Goal: Information Seeking & Learning: Learn about a topic

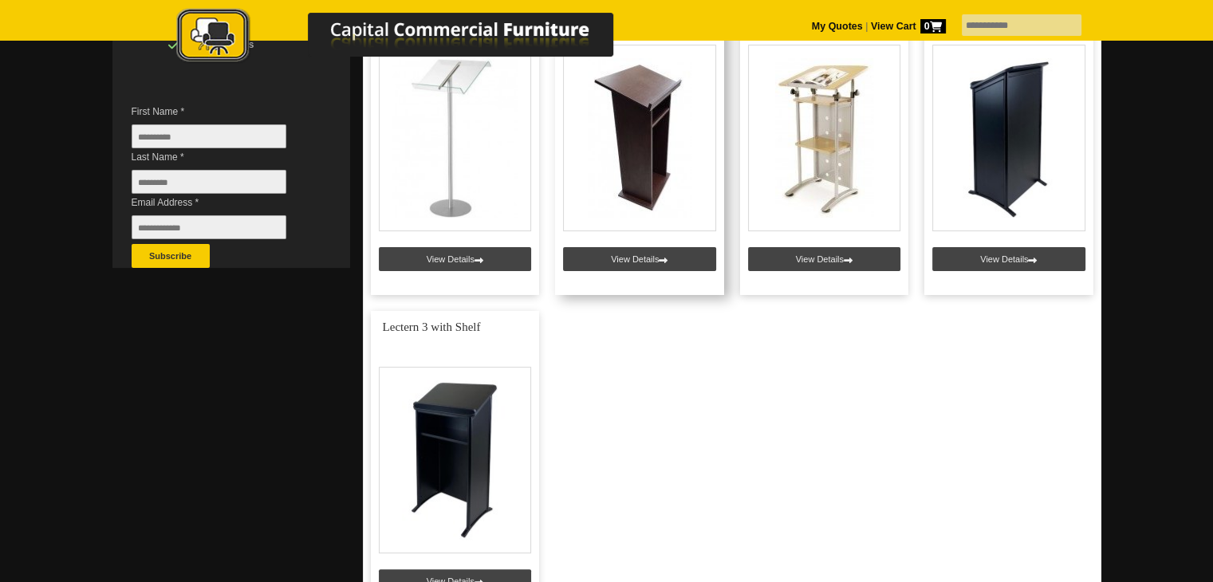
scroll to position [558, 0]
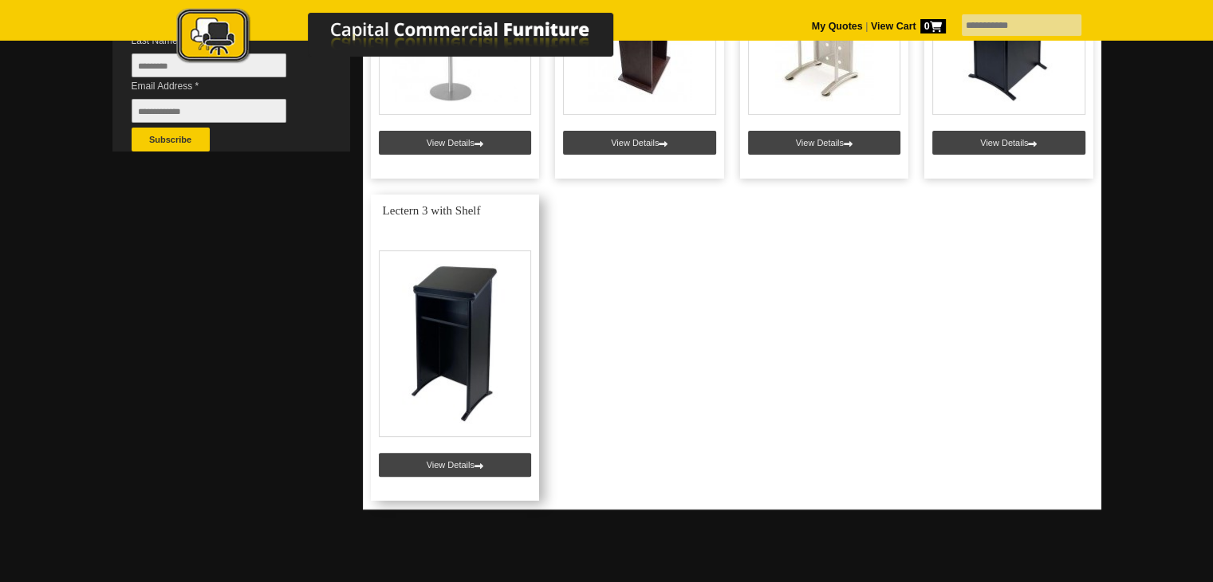
click at [463, 470] on link at bounding box center [455, 348] width 169 height 306
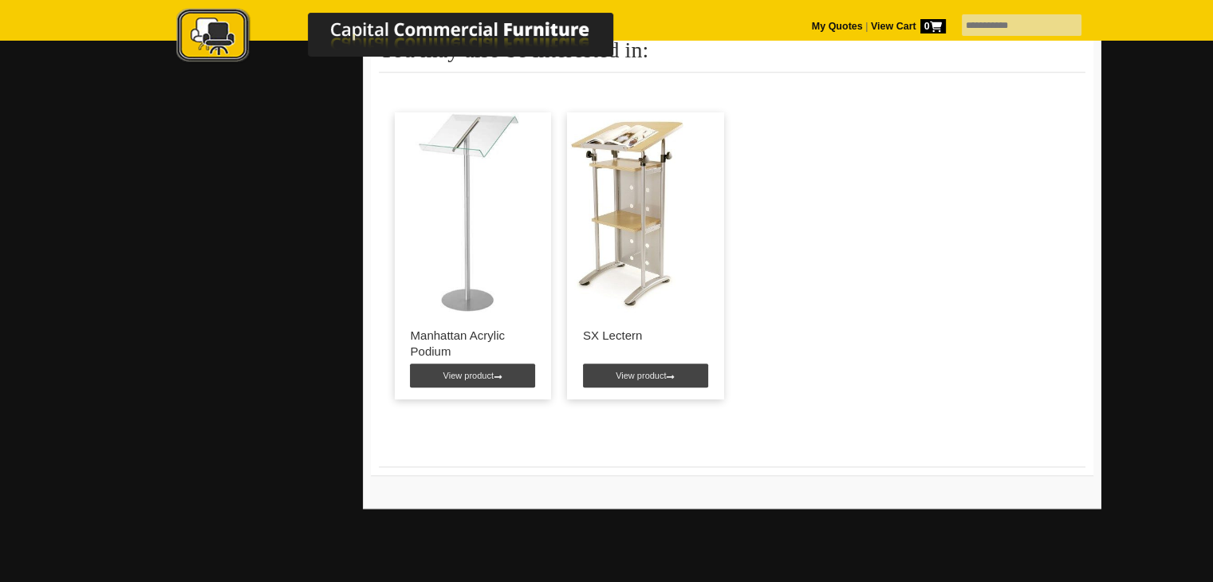
scroll to position [1675, 0]
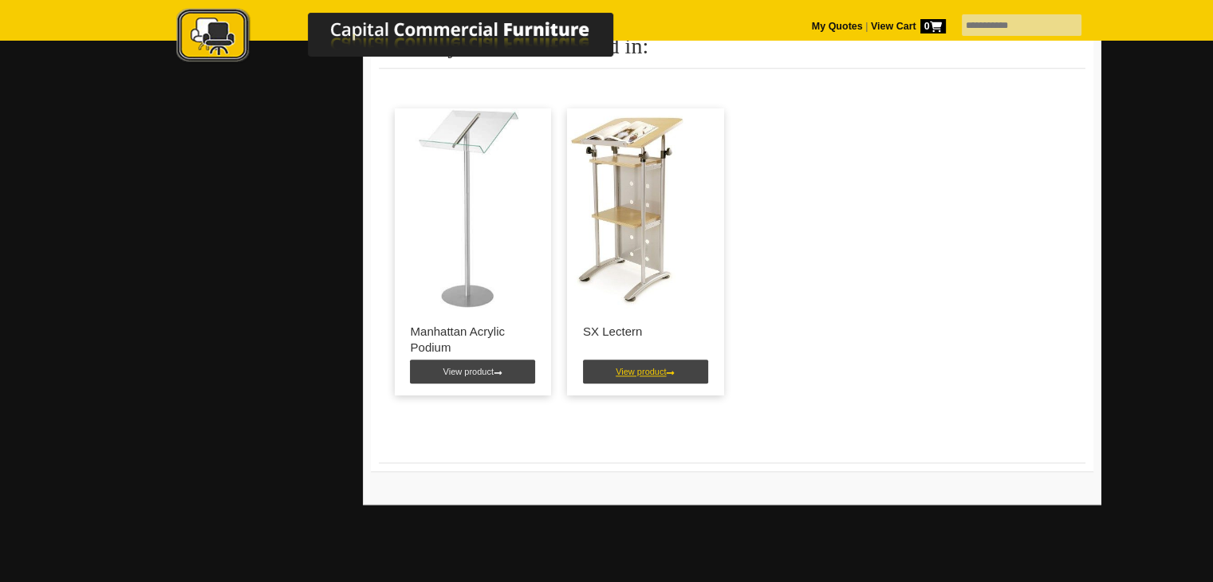
click at [659, 360] on link "View product" at bounding box center [645, 372] width 125 height 24
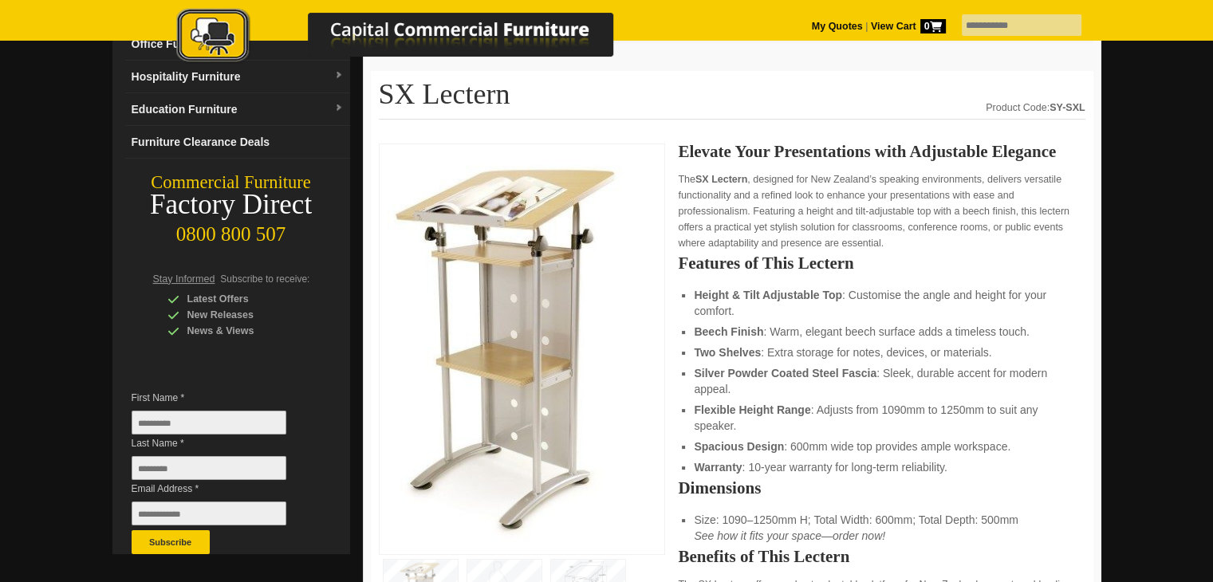
scroll to position [160, 0]
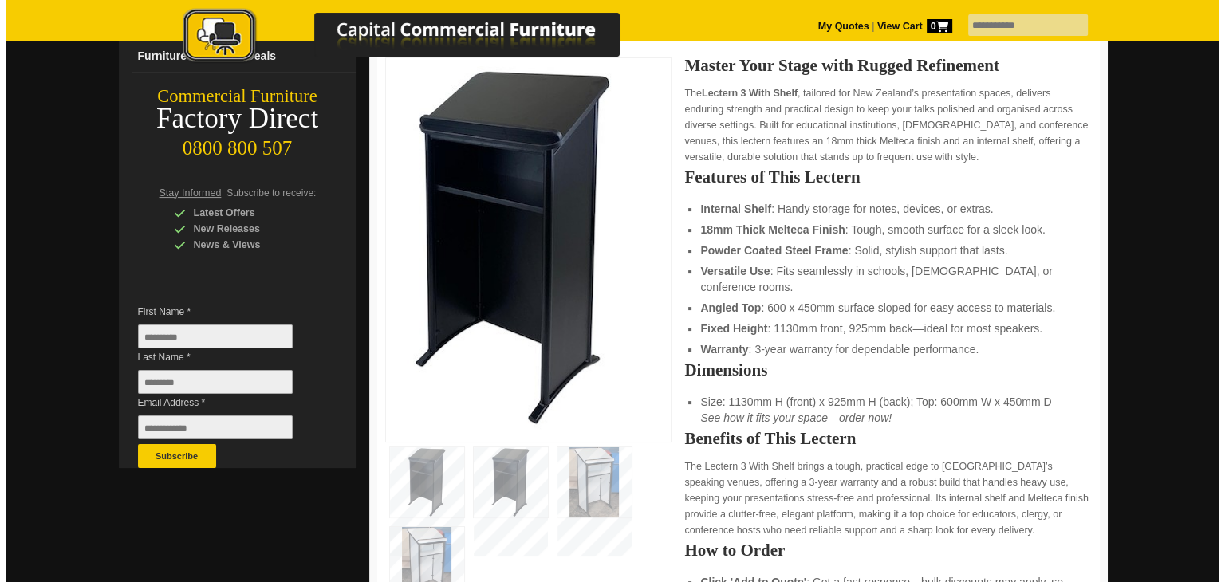
scroll to position [239, 0]
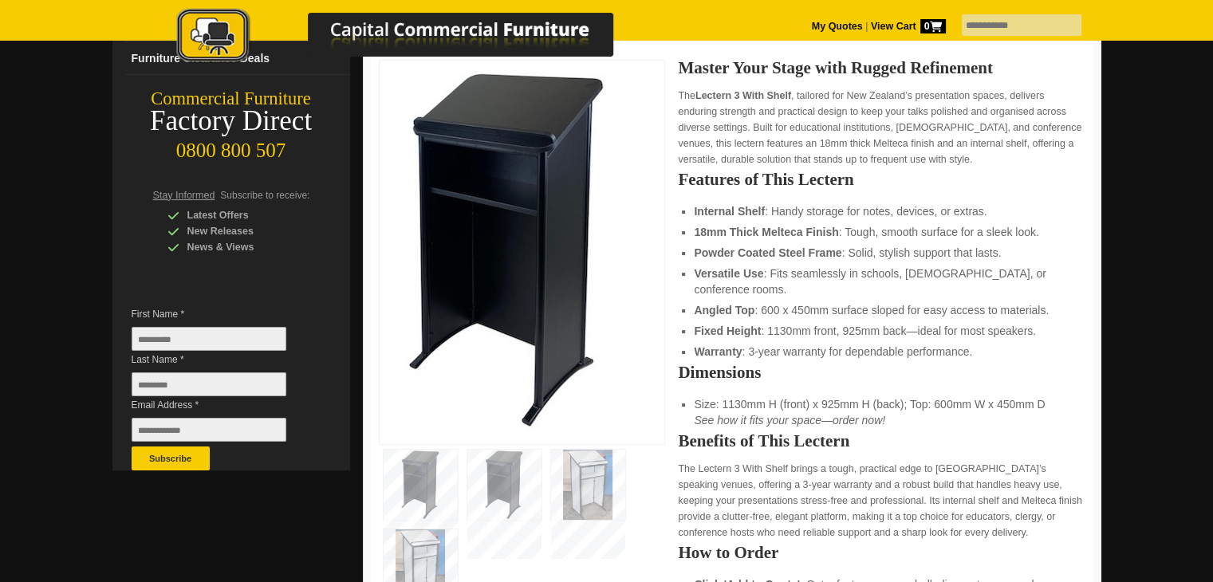
click at [597, 462] on img at bounding box center [588, 485] width 74 height 70
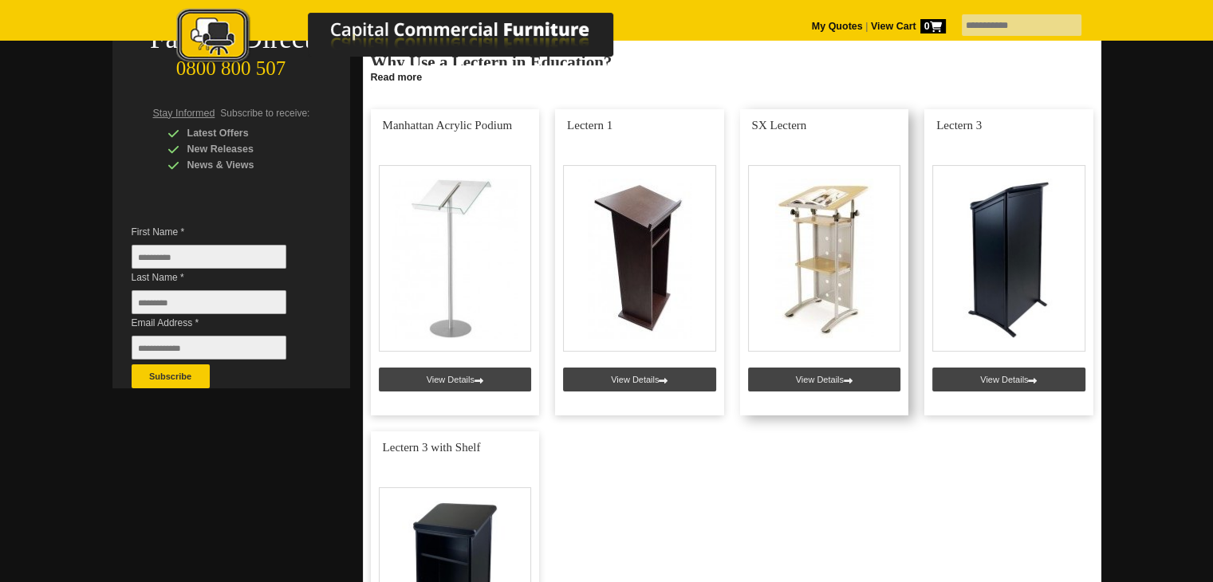
scroll to position [319, 0]
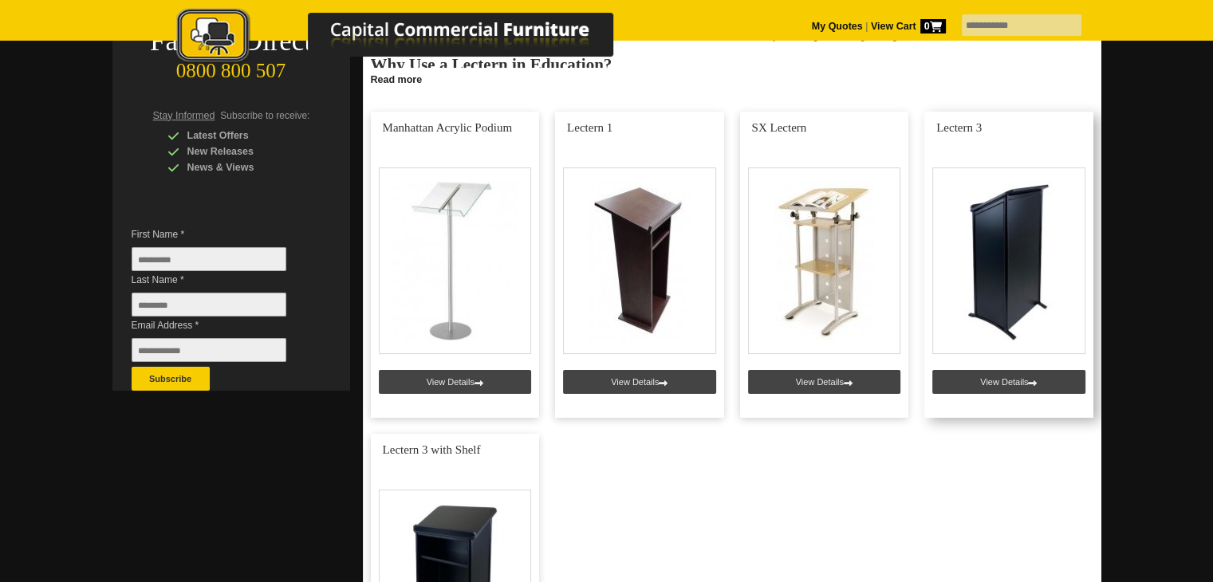
click at [1002, 248] on link at bounding box center [1008, 265] width 169 height 306
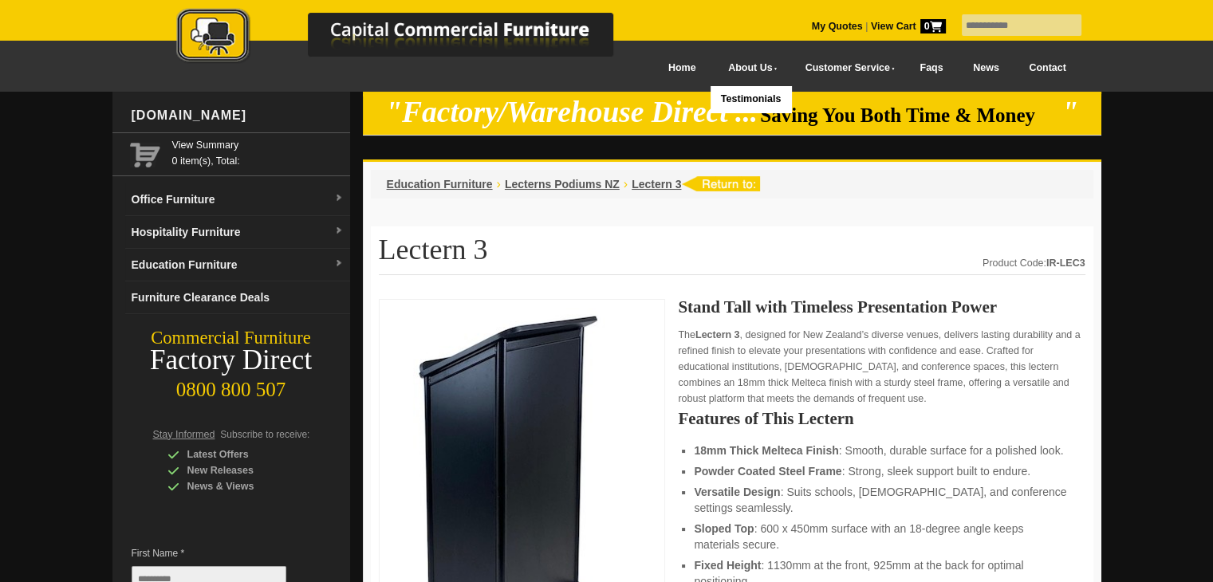
click at [711, 62] on link "About Us" at bounding box center [749, 68] width 77 height 36
